Goal: Check status

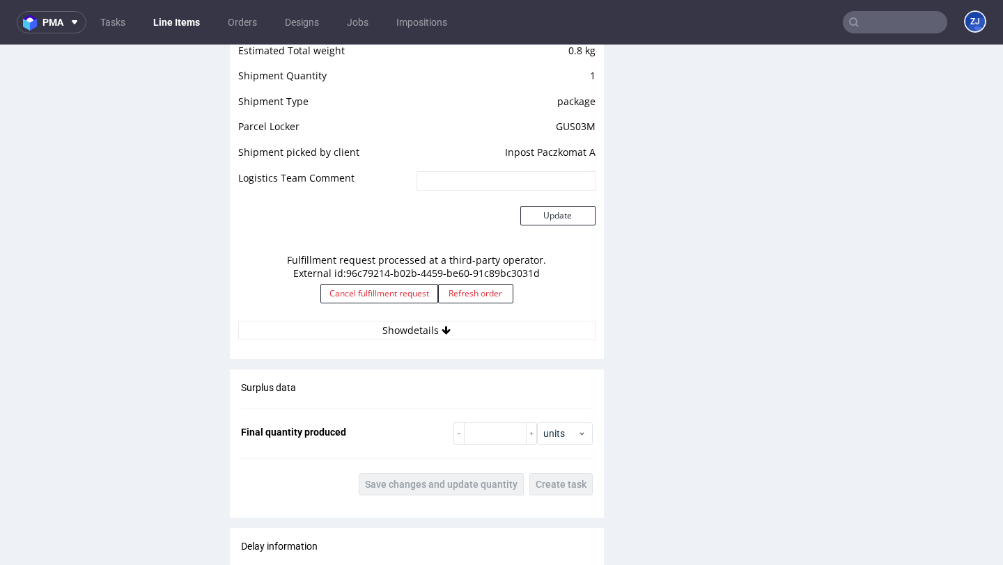
scroll to position [1328, 0]
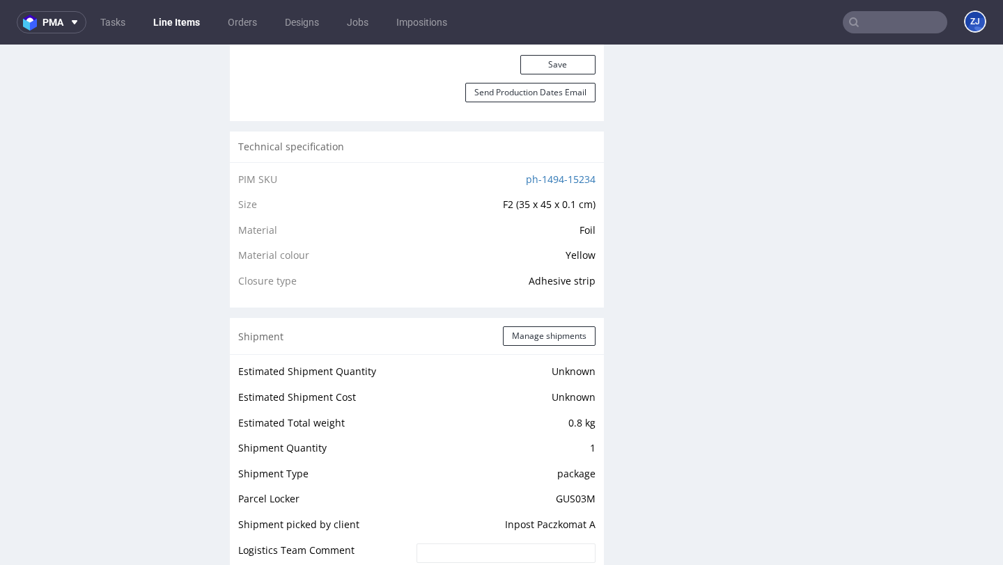
scroll to position [1208, 0]
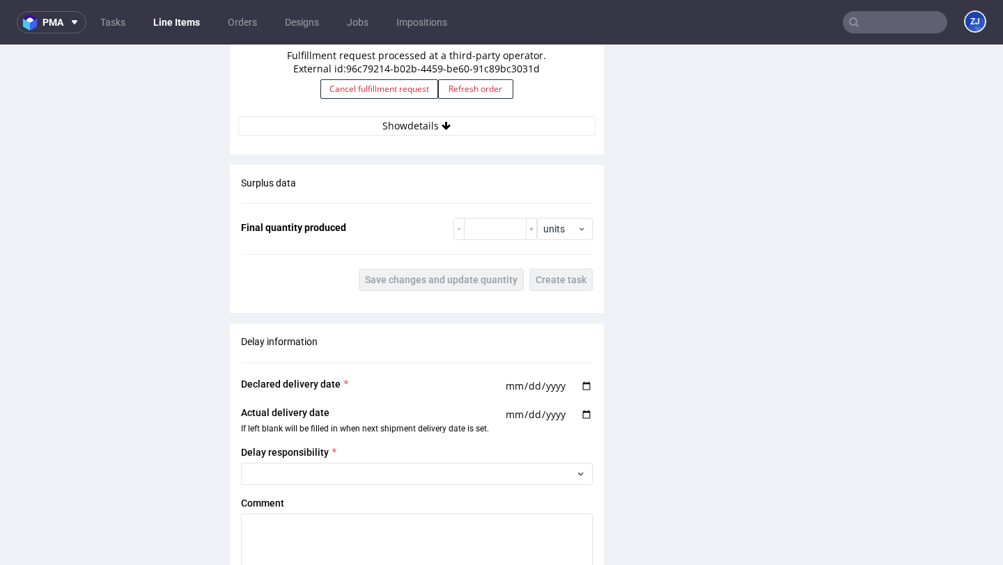
scroll to position [1340, 0]
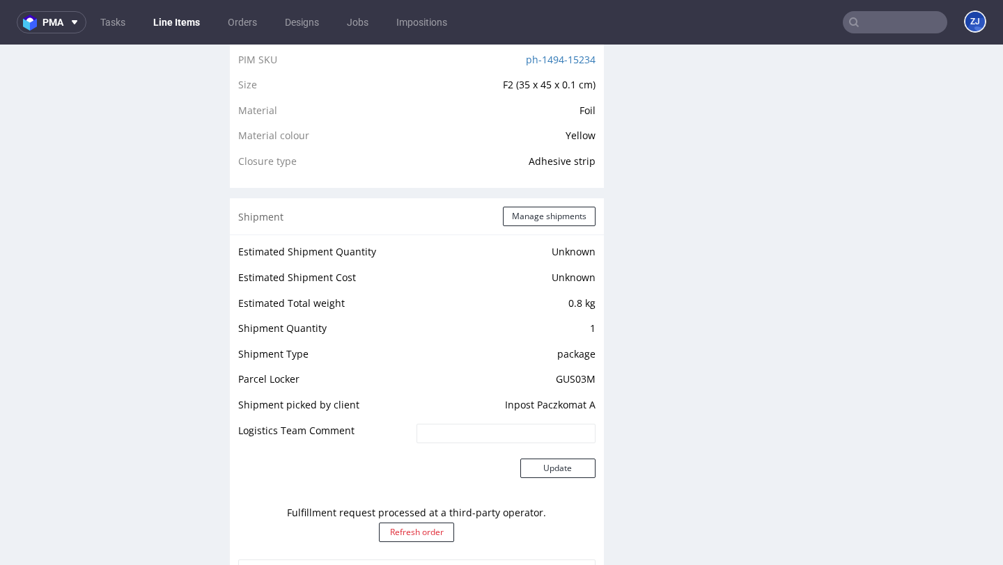
scroll to position [1225, 0]
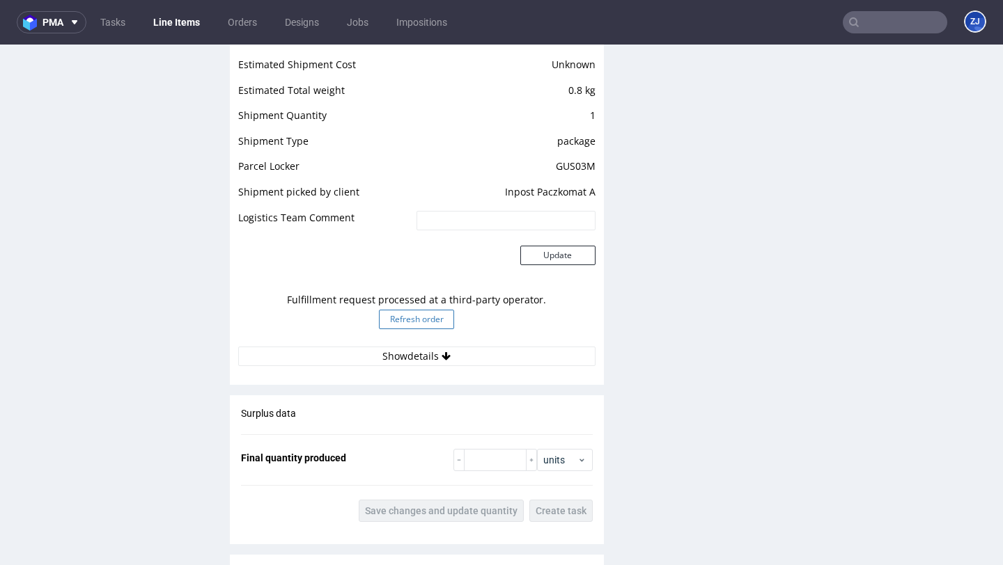
click at [405, 310] on button "Refresh order" at bounding box center [416, 319] width 75 height 19
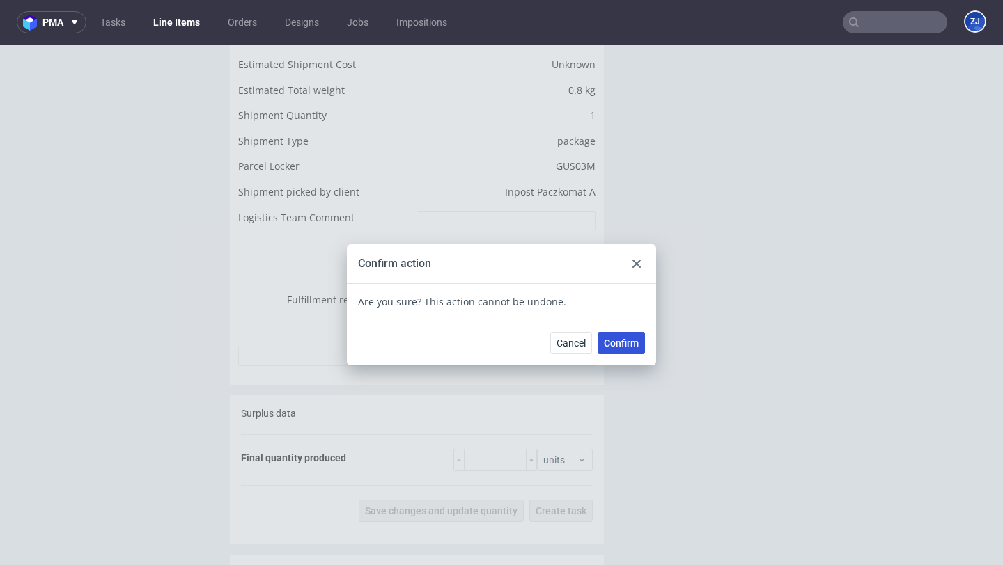
click at [611, 344] on span "Confirm" at bounding box center [621, 343] width 35 height 10
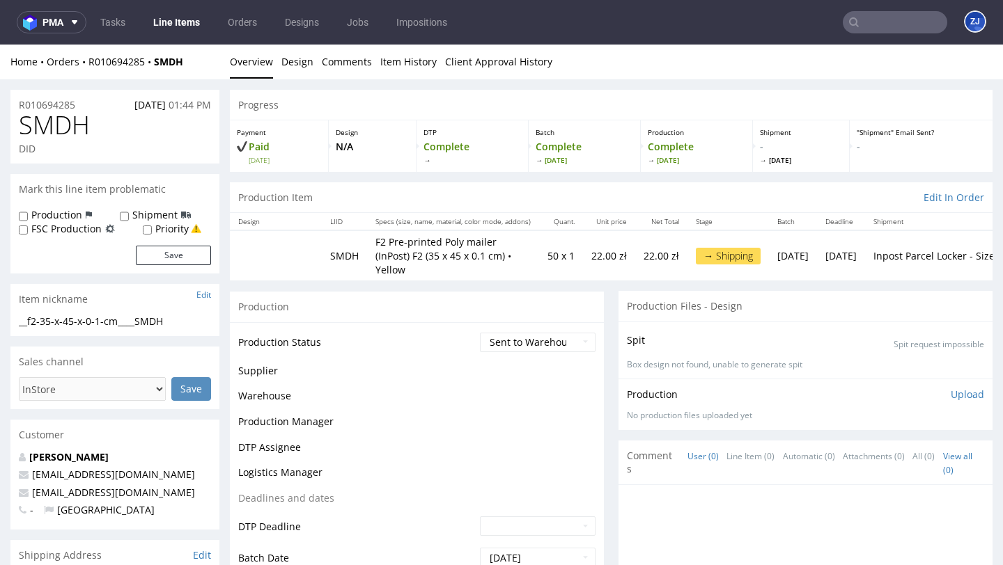
scroll to position [1007, 0]
